Goal: Task Accomplishment & Management: Manage account settings

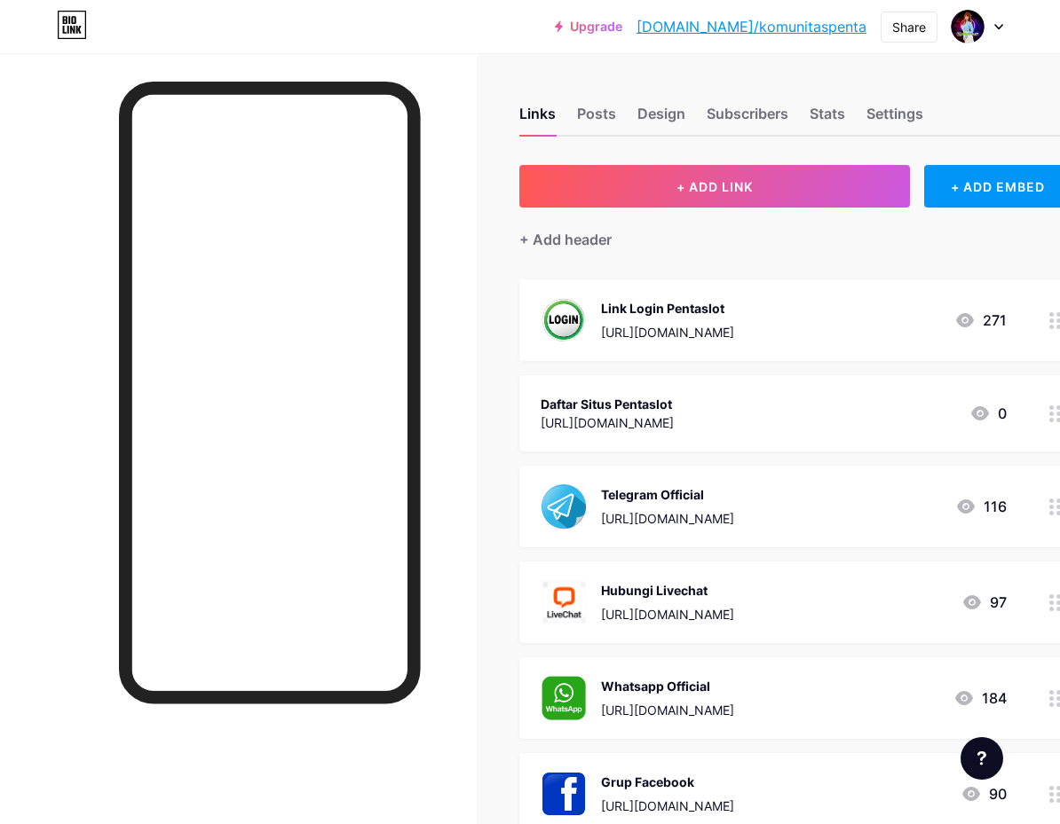
click at [658, 75] on div "Links Posts Design Subscribers Stats Settings" at bounding box center [794, 106] width 551 height 62
click at [614, 56] on div "Links Posts Design Subscribers Stats Settings + ADD LINK + ADD EMBED + Add head…" at bounding box center [572, 640] width 1145 height 1175
click at [345, 761] on div at bounding box center [270, 480] width 302 height 796
click at [734, 712] on div "[URL][DOMAIN_NAME]" at bounding box center [667, 710] width 133 height 19
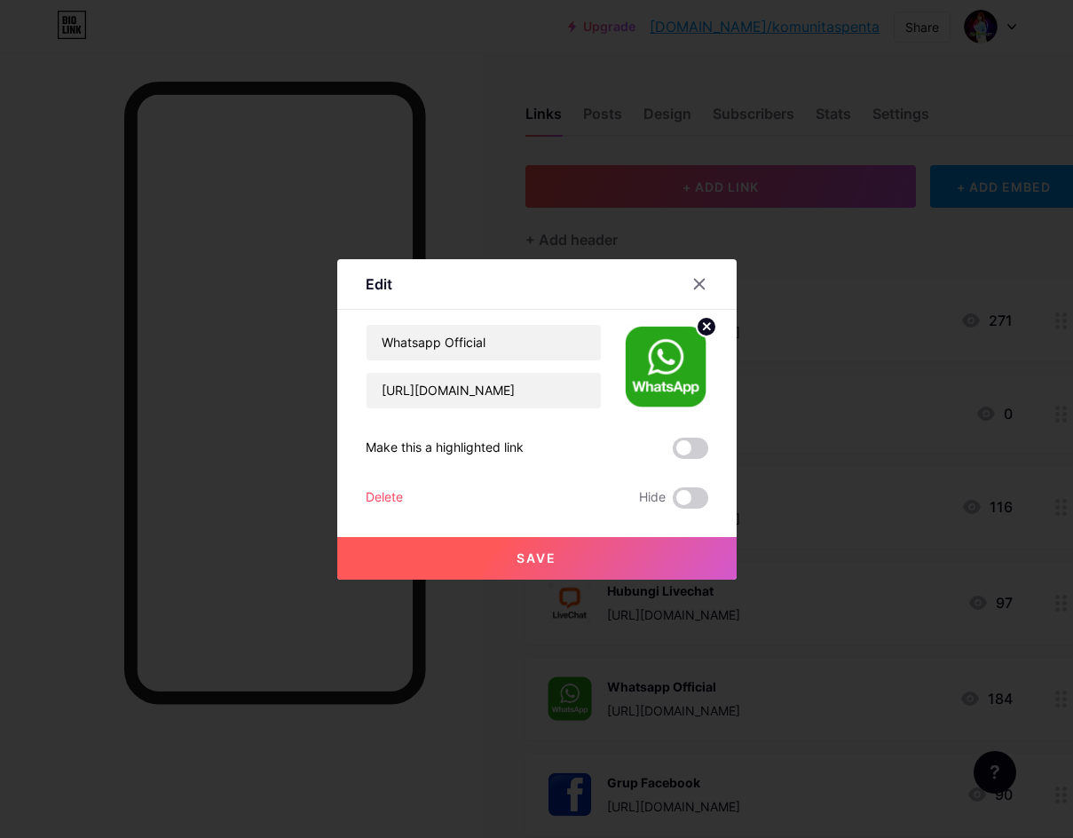
click at [595, 439] on div "Make this a highlighted link" at bounding box center [537, 448] width 343 height 21
click at [546, 395] on input "[URL][DOMAIN_NAME]" at bounding box center [484, 390] width 234 height 35
paste input "1939453872"
type input "[URL][DOMAIN_NAME]"
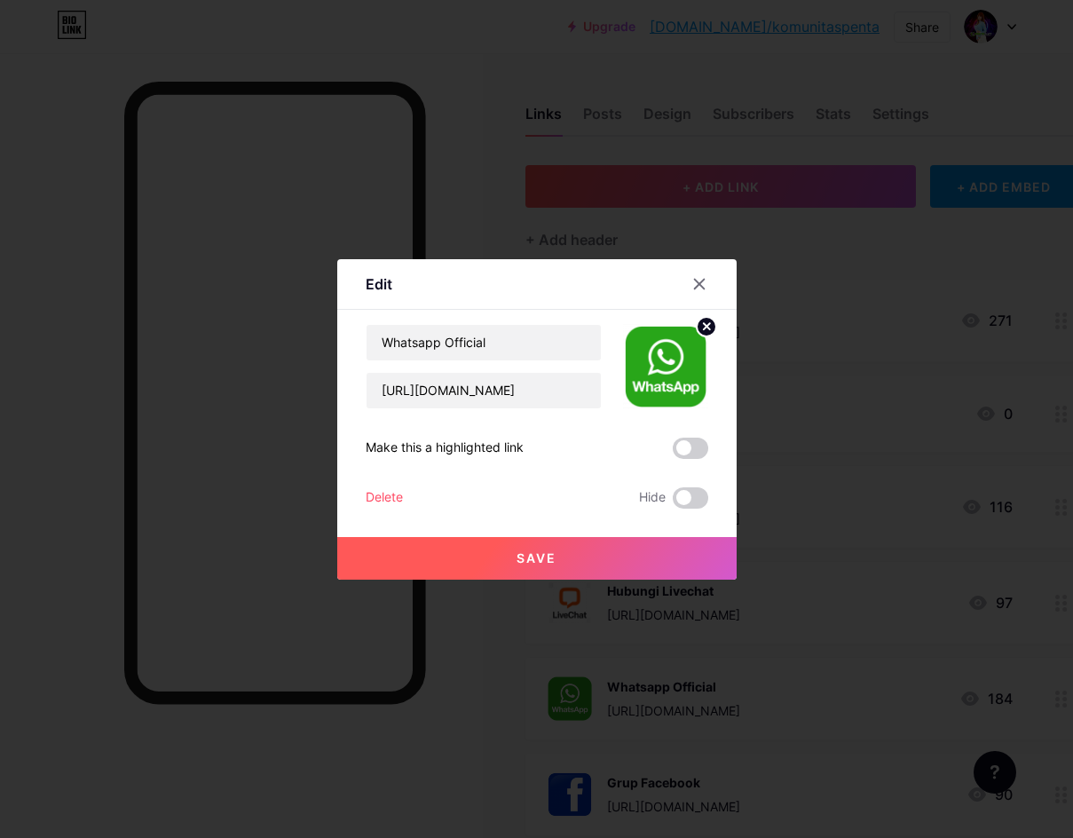
click at [557, 542] on button "Save" at bounding box center [536, 558] width 399 height 43
